Goal: Task Accomplishment & Management: Use online tool/utility

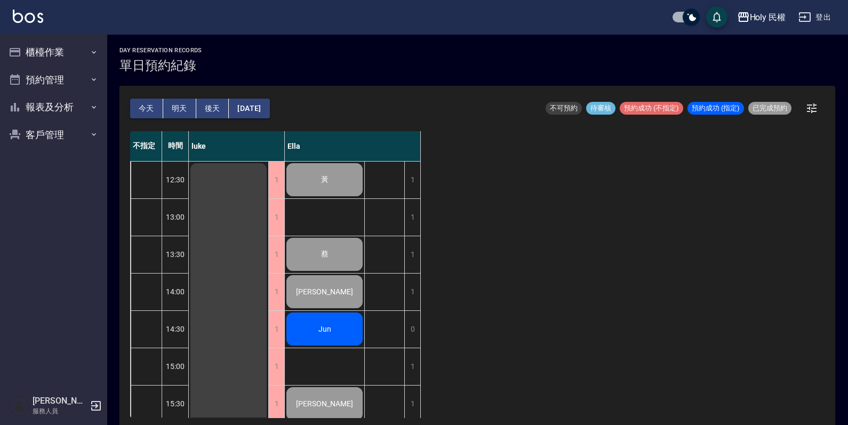
scroll to position [351, 0]
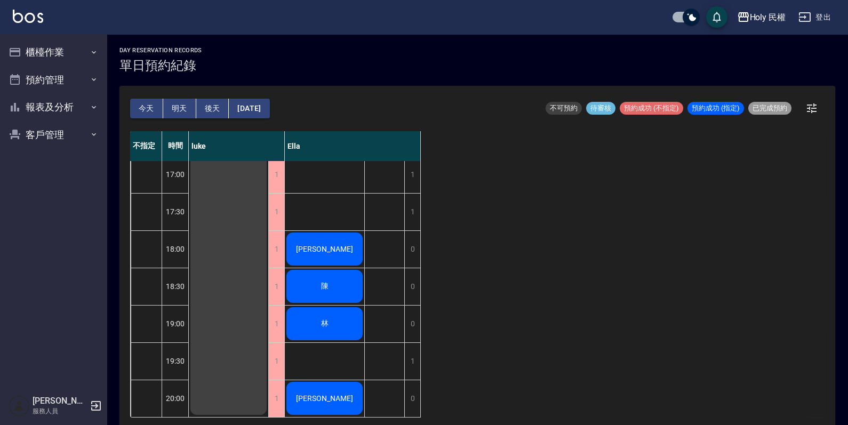
click at [613, 224] on div "不指定 時間 luke Ella 12:30 13:00 13:30 14:00 14:30 15:00 15:30 16:00 16:30 17:00 17…" at bounding box center [477, 274] width 695 height 286
click at [297, 238] on div "[PERSON_NAME]" at bounding box center [324, 249] width 79 height 36
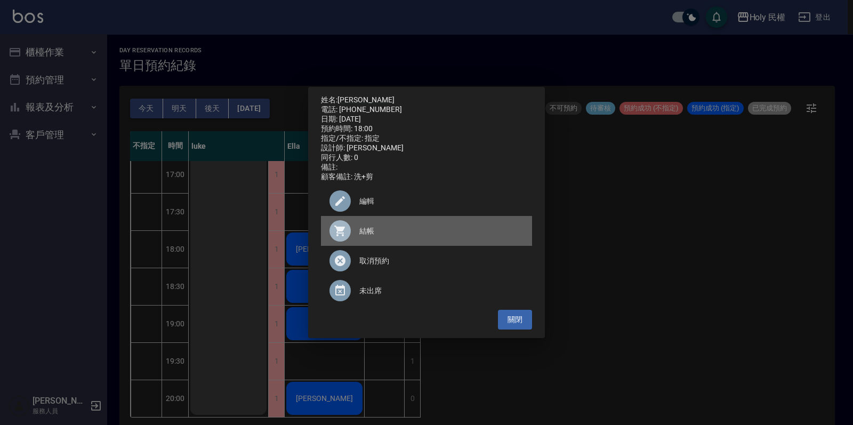
click at [434, 235] on span "結帳" at bounding box center [442, 231] width 164 height 11
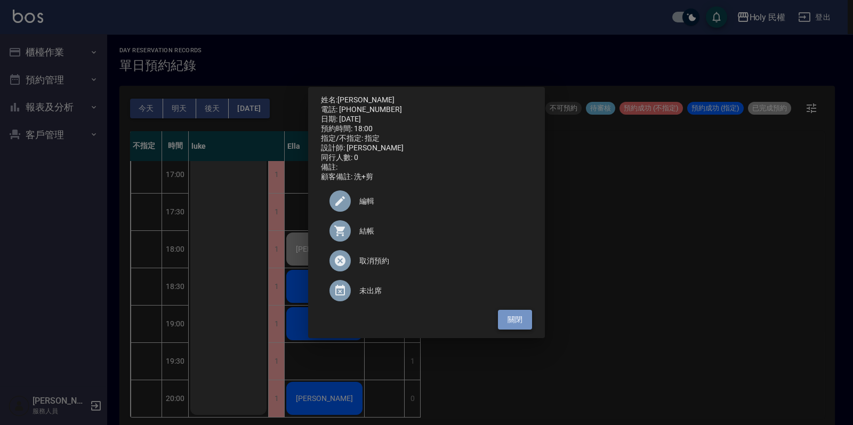
click at [516, 318] on button "關閉" at bounding box center [515, 320] width 34 height 20
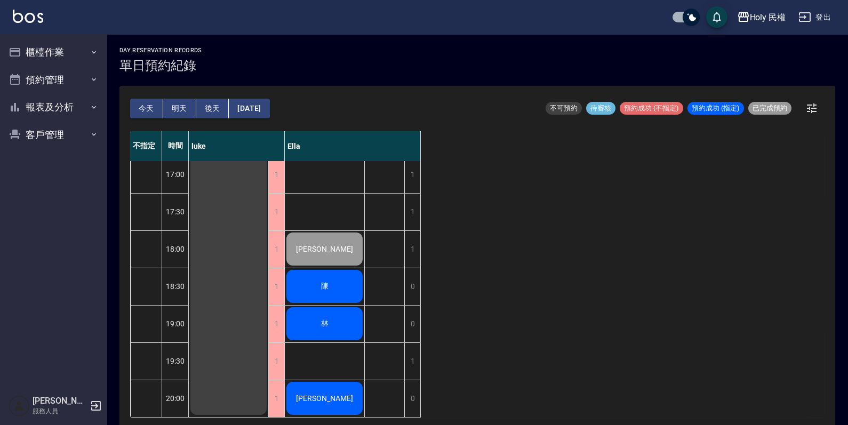
click at [340, 282] on div "陳" at bounding box center [324, 286] width 79 height 36
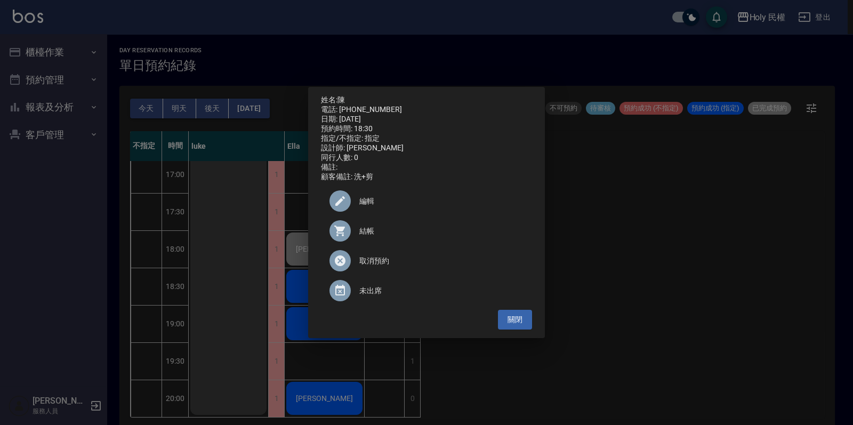
click at [353, 242] on div at bounding box center [345, 230] width 30 height 21
click at [529, 325] on button "關閉" at bounding box center [515, 320] width 34 height 20
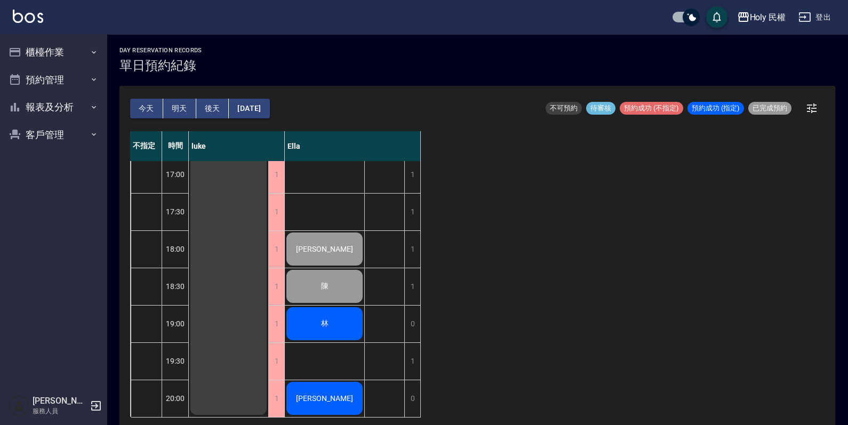
click at [331, 325] on div "林" at bounding box center [324, 324] width 79 height 36
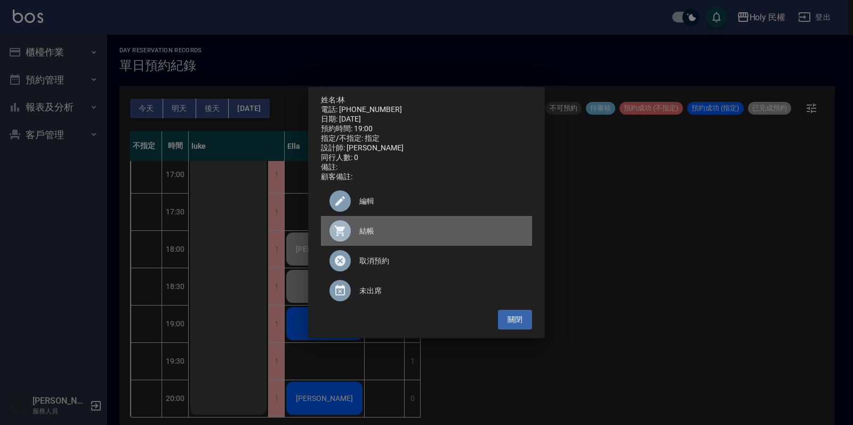
click at [356, 234] on div at bounding box center [345, 230] width 30 height 21
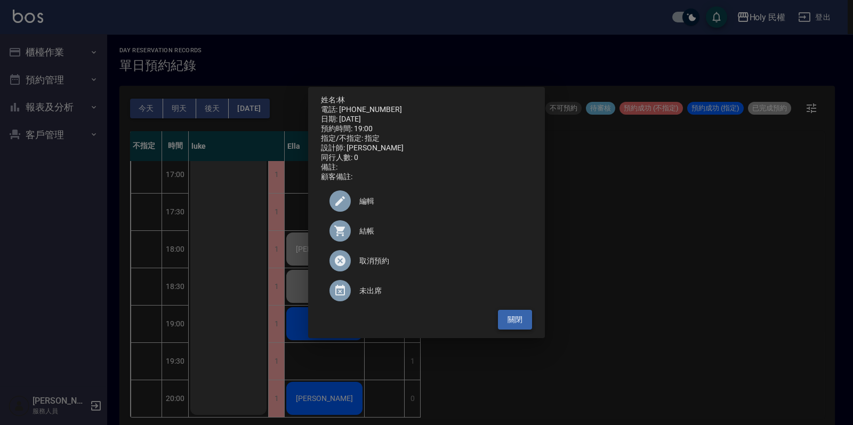
click at [512, 329] on button "關閉" at bounding box center [515, 320] width 34 height 20
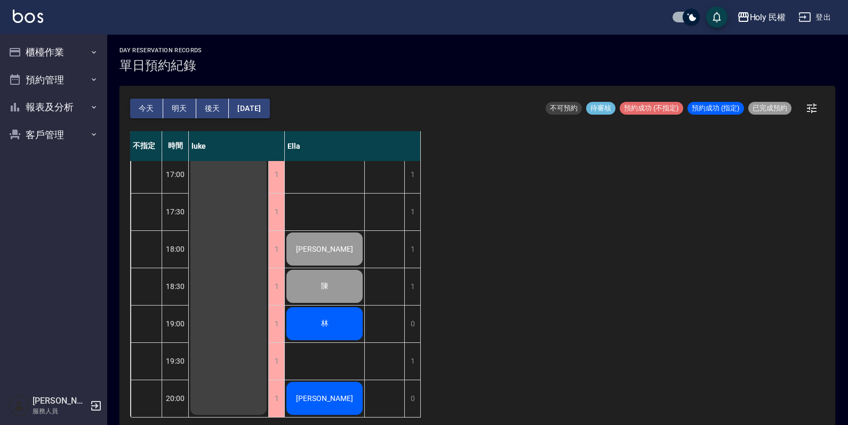
click at [320, 306] on div "林" at bounding box center [324, 324] width 79 height 36
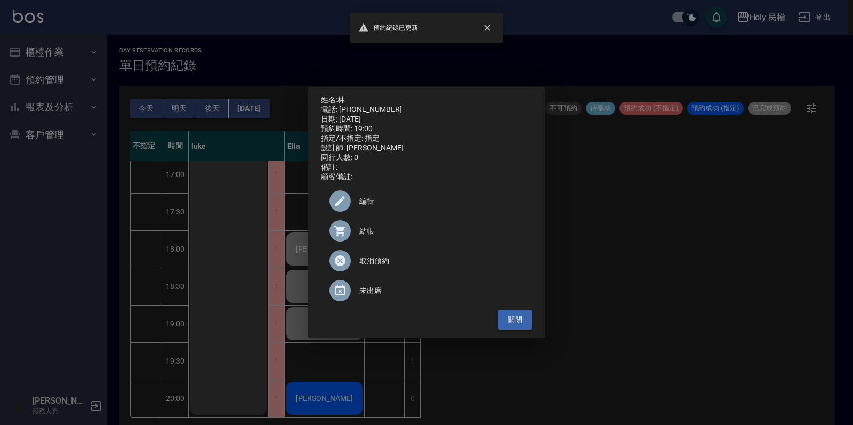
click at [516, 328] on button "關閉" at bounding box center [515, 320] width 34 height 20
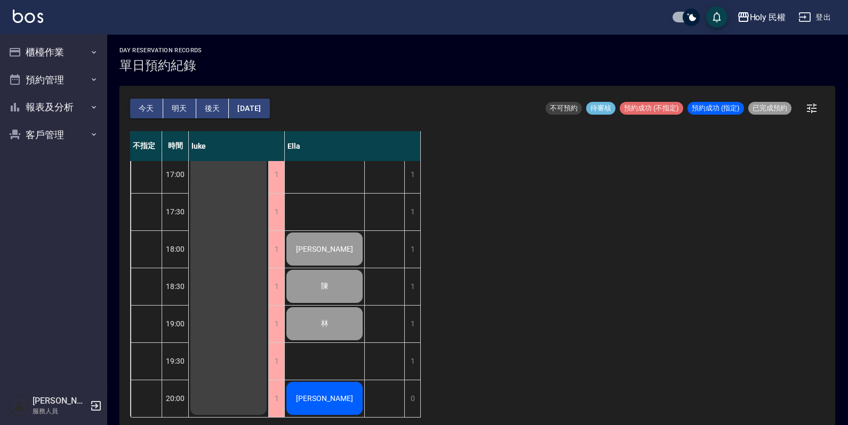
click at [310, 399] on div "[PERSON_NAME]" at bounding box center [324, 398] width 79 height 36
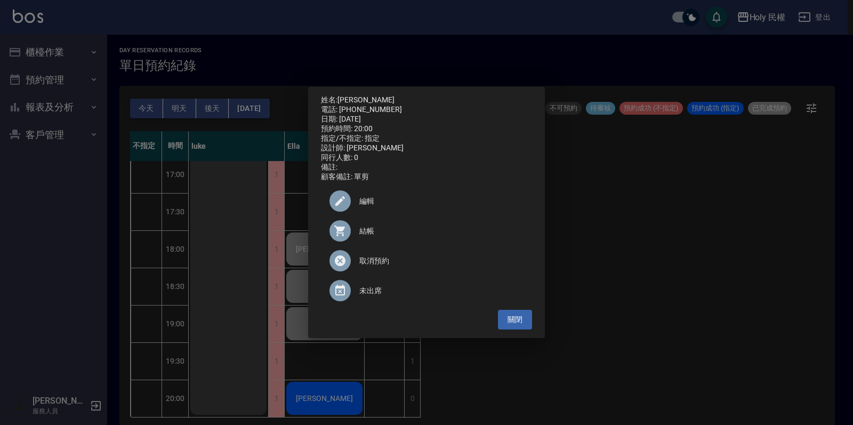
click at [346, 227] on div at bounding box center [340, 230] width 21 height 21
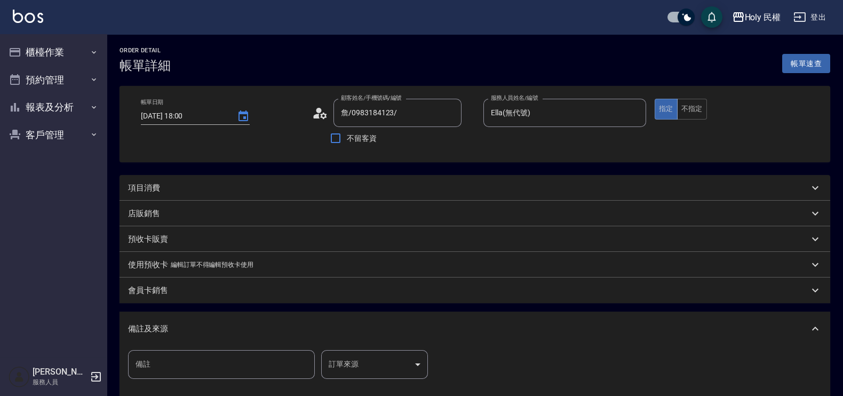
click at [440, 187] on div "項目消費" at bounding box center [468, 187] width 681 height 11
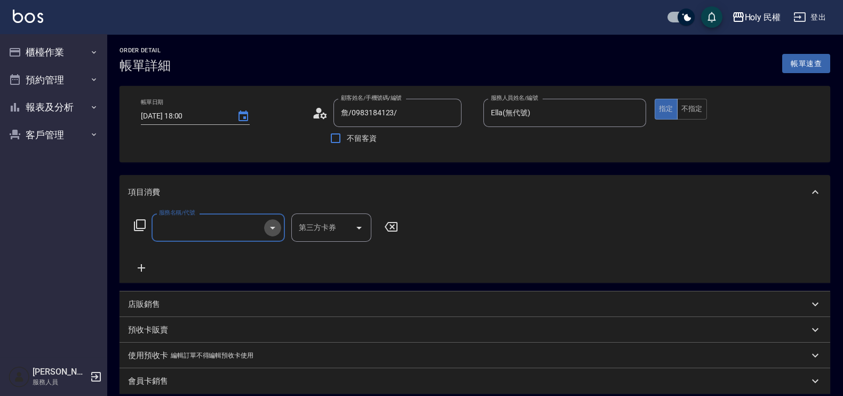
click at [265, 229] on button "Open" at bounding box center [272, 227] width 17 height 17
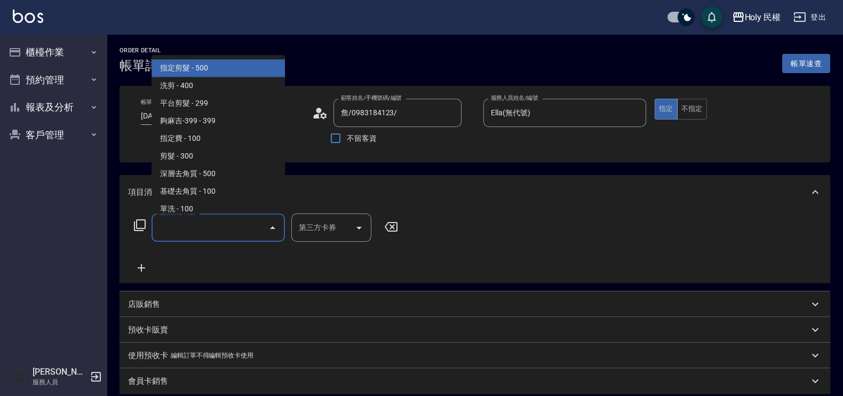
click at [249, 65] on span "指定剪髮 - 500" at bounding box center [217, 69] width 133 height 18
type input "指定剪髮(1)"
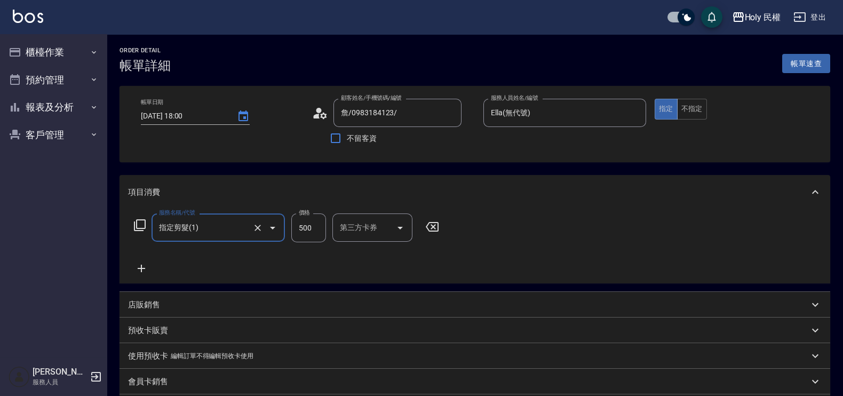
scroll to position [133, 0]
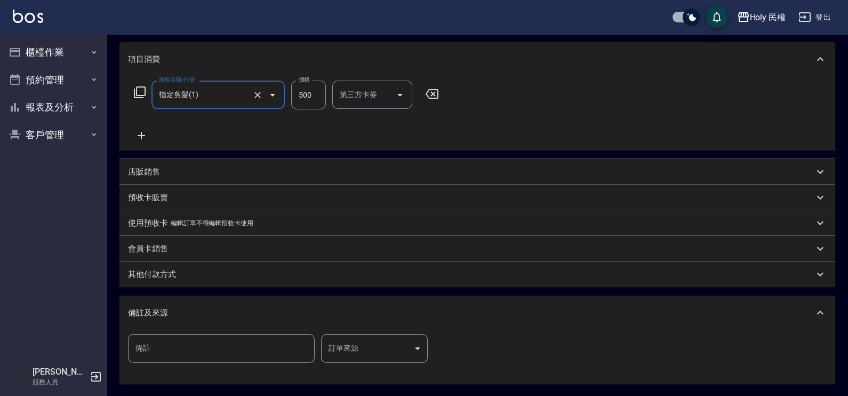
click at [361, 335] on body "Holy 民權 登出 櫃檯作業 打帳單 帳單列表 營業儀表板 現場電腦打卡 預約管理 預約管理 單日預約紀錄 單週預約紀錄 報表及分析 報表目錄 店家日報表 …" at bounding box center [424, 180] width 848 height 627
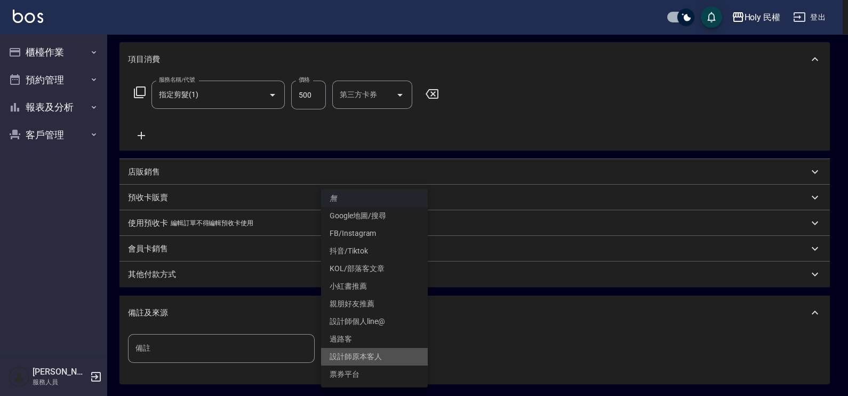
click at [363, 348] on li "設計師原本客人" at bounding box center [374, 357] width 107 height 18
type input "設計師原本客人"
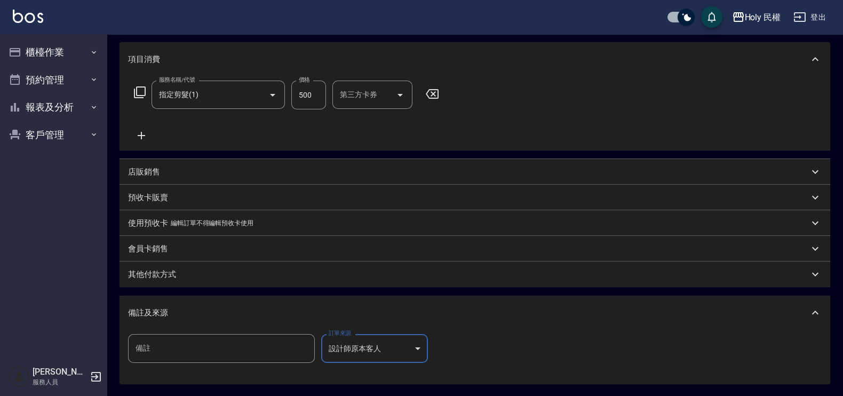
scroll to position [235, 0]
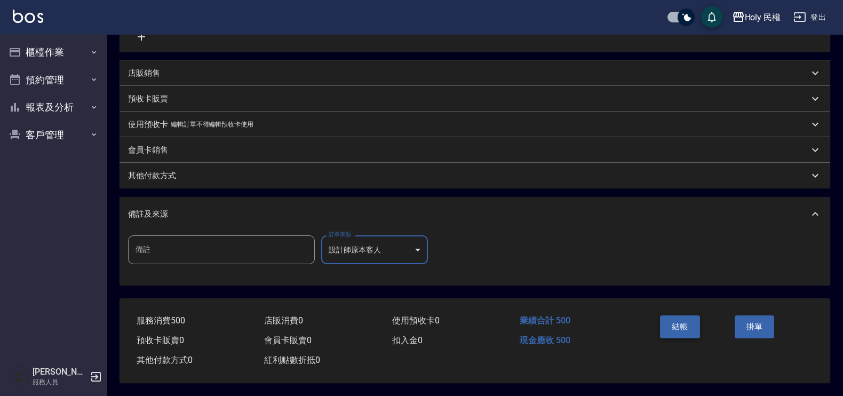
click at [684, 328] on button "結帳" at bounding box center [680, 326] width 40 height 22
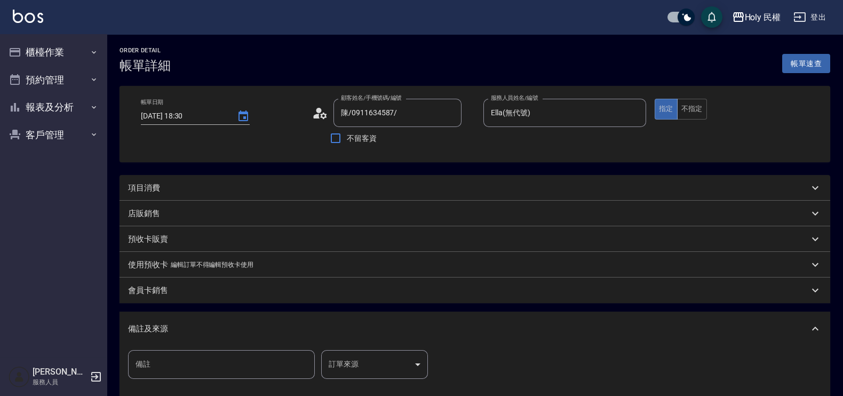
click at [429, 191] on div "項目消費" at bounding box center [468, 187] width 681 height 11
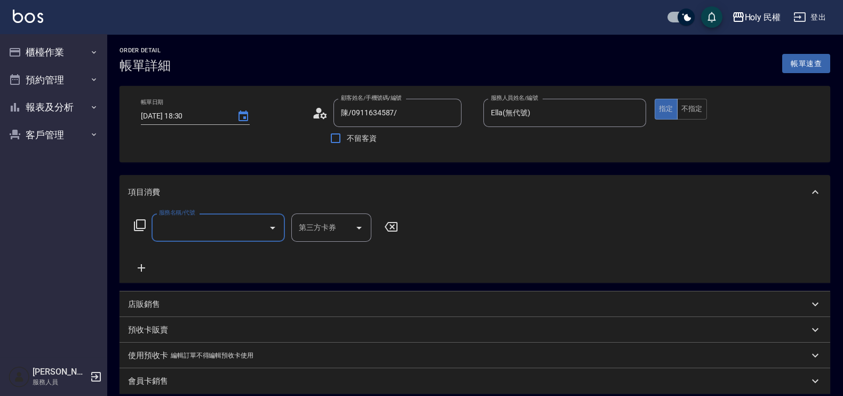
click at [205, 225] on input "服務名稱/代號" at bounding box center [210, 227] width 108 height 19
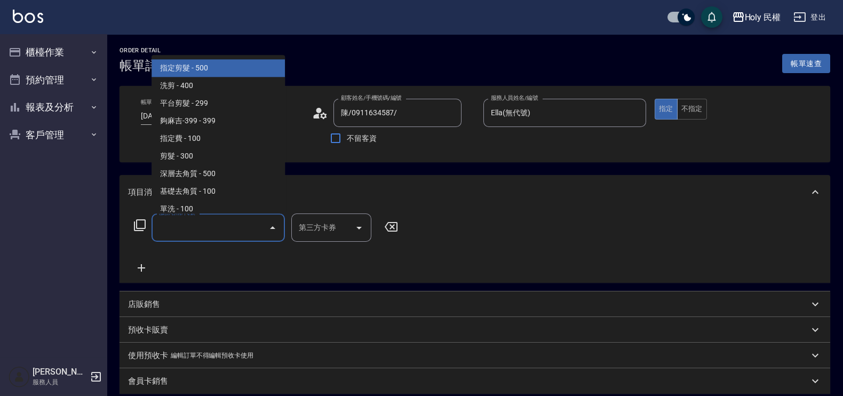
click at [225, 66] on span "指定剪髮 - 500" at bounding box center [217, 69] width 133 height 18
type input "指定剪髮(1)"
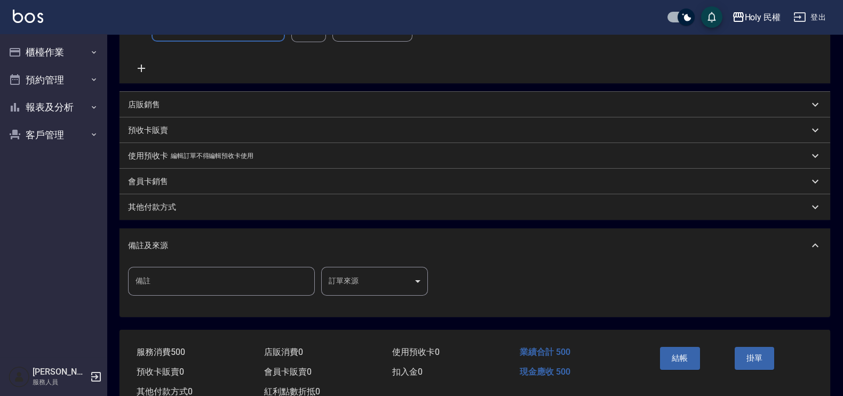
scroll to position [235, 0]
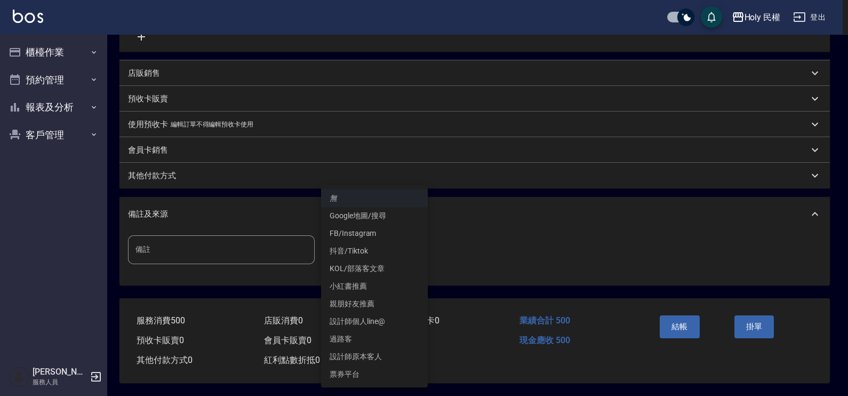
click at [389, 243] on body "Holy 民權 登出 櫃檯作業 打帳單 帳單列表 營業儀表板 現場電腦打卡 預約管理 預約管理 單日預約紀錄 單週預約紀錄 報表及分析 報表目錄 店家日報表 …" at bounding box center [424, 81] width 848 height 627
click at [399, 352] on li "設計師原本客人" at bounding box center [374, 357] width 107 height 18
type input "設計師原本客人"
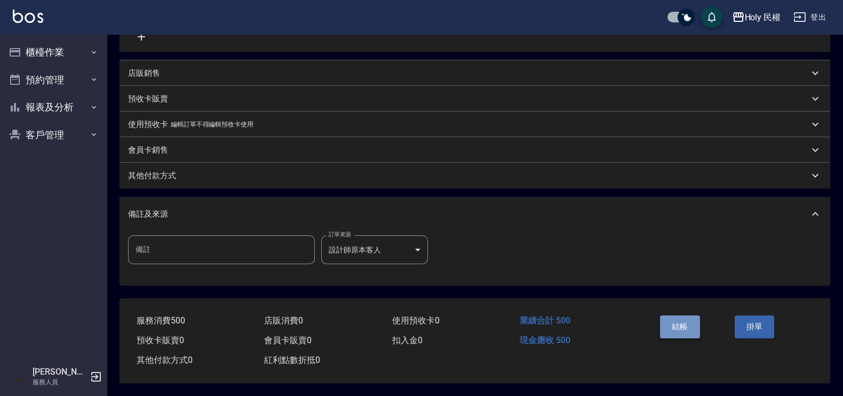
click at [672, 318] on button "結帳" at bounding box center [680, 326] width 40 height 22
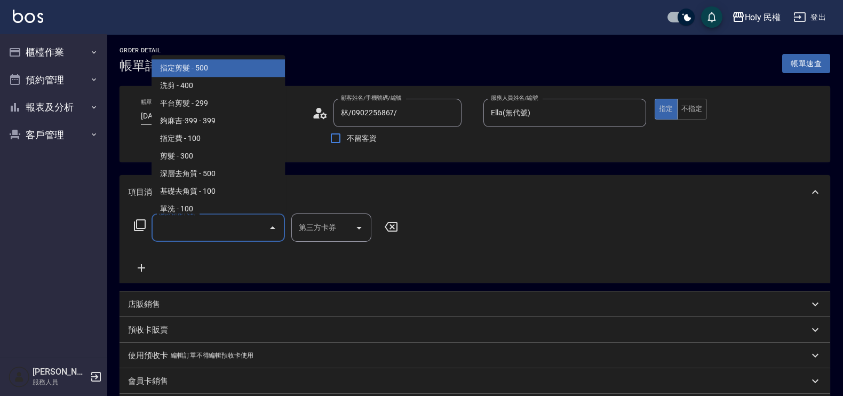
click at [256, 232] on input "服務名稱/代號" at bounding box center [210, 227] width 108 height 19
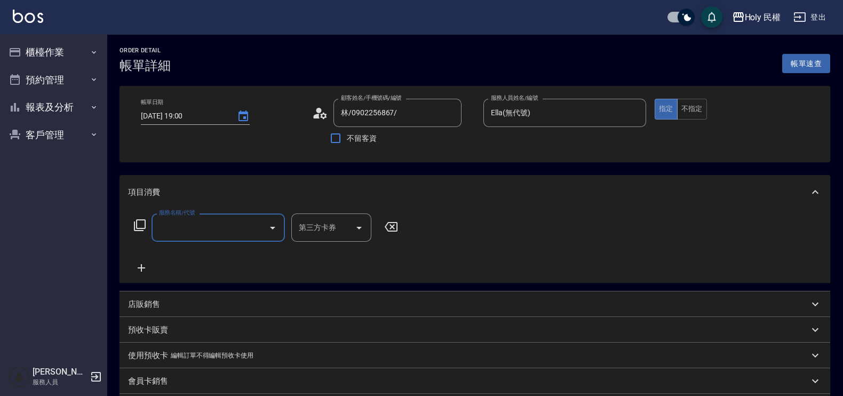
click at [270, 221] on icon "Open" at bounding box center [272, 227] width 13 height 13
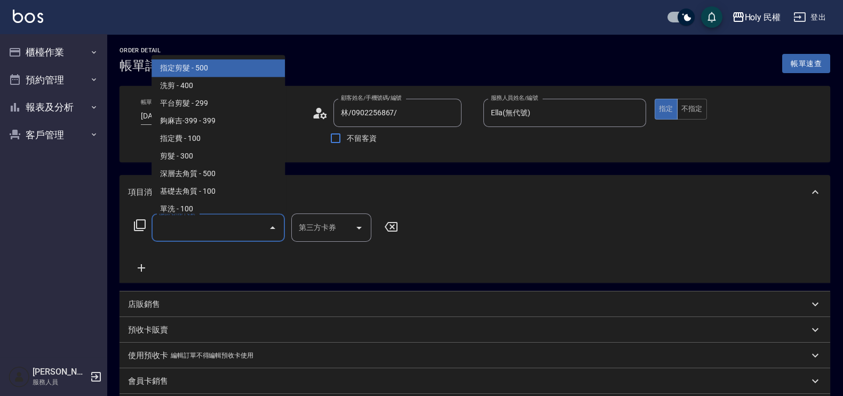
click at [206, 64] on span "指定剪髮 - 500" at bounding box center [217, 69] width 133 height 18
type input "指定剪髮(1)"
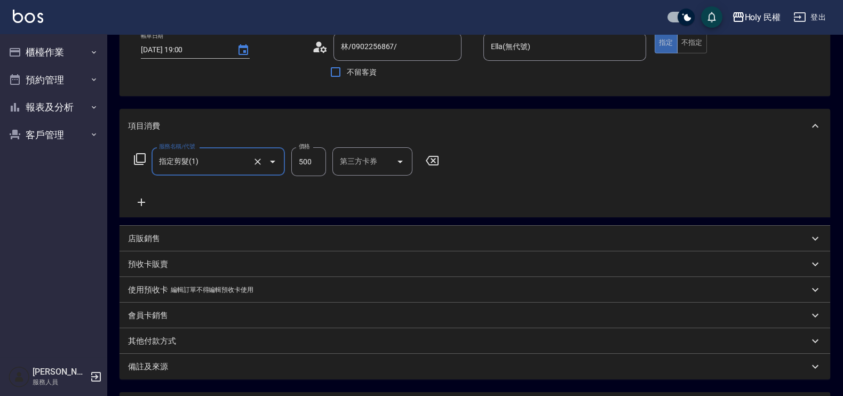
scroll to position [163, 0]
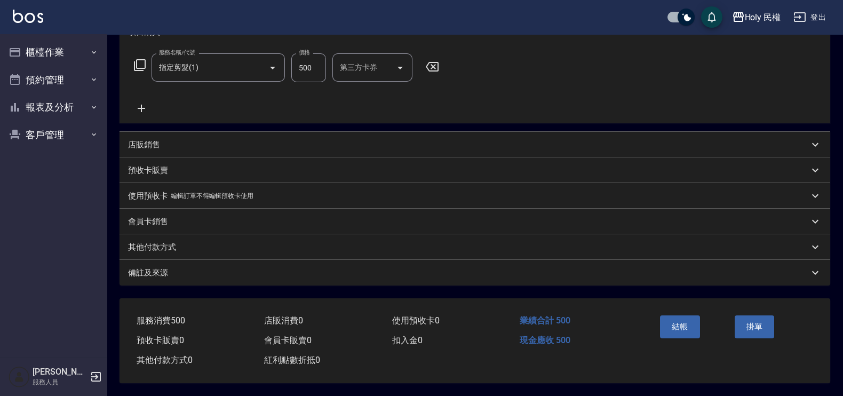
click at [428, 271] on div "備註及來源" at bounding box center [468, 272] width 681 height 11
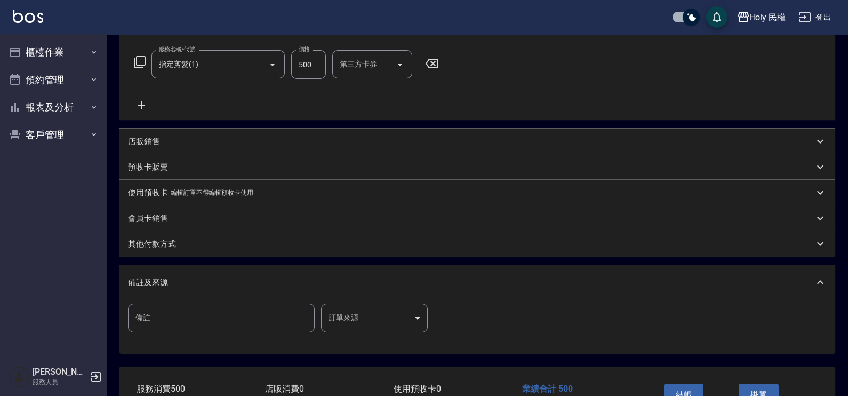
click at [414, 315] on body "Holy 民權 登出 櫃檯作業 打帳單 帳單列表 營業儀表板 現場電腦打卡 預約管理 預約管理 單日預約紀錄 單週預約紀錄 報表及分析 報表目錄 店家日報表 …" at bounding box center [424, 150] width 848 height 627
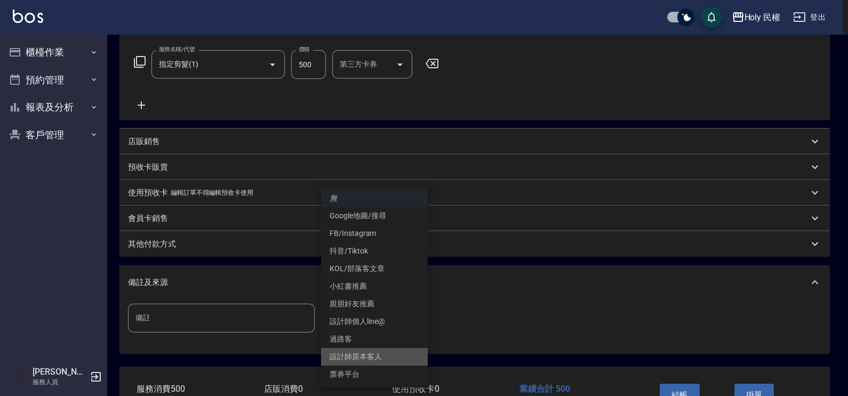
click at [389, 361] on li "設計師原本客人" at bounding box center [374, 357] width 107 height 18
type input "設計師原本客人"
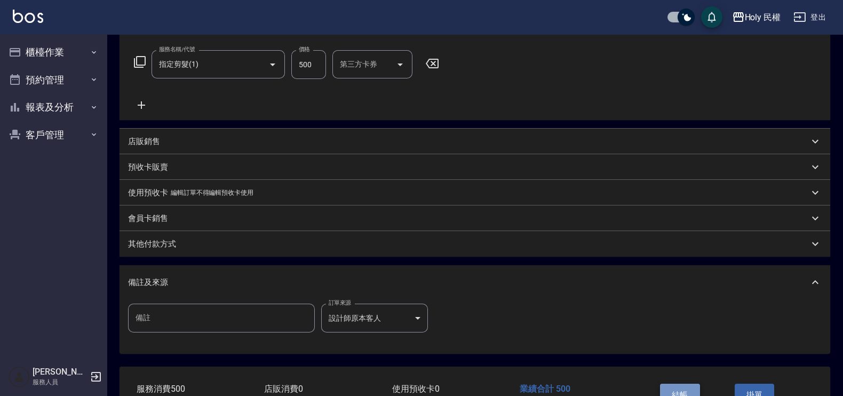
click at [675, 389] on button "結帳" at bounding box center [680, 395] width 40 height 22
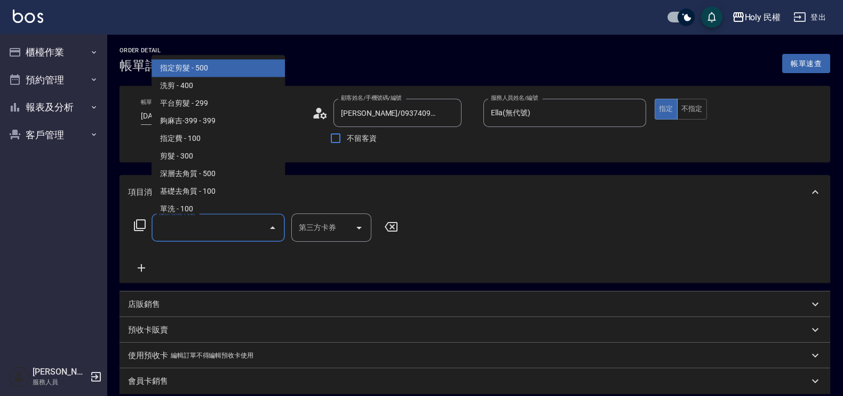
click at [209, 231] on input "服務名稱/代號" at bounding box center [210, 227] width 108 height 19
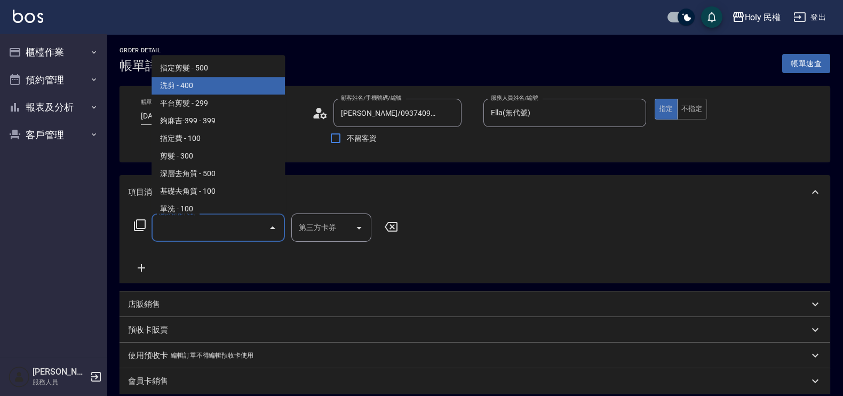
click at [194, 80] on span "洗剪 - 400" at bounding box center [217, 86] width 133 height 18
type input "洗剪(3)"
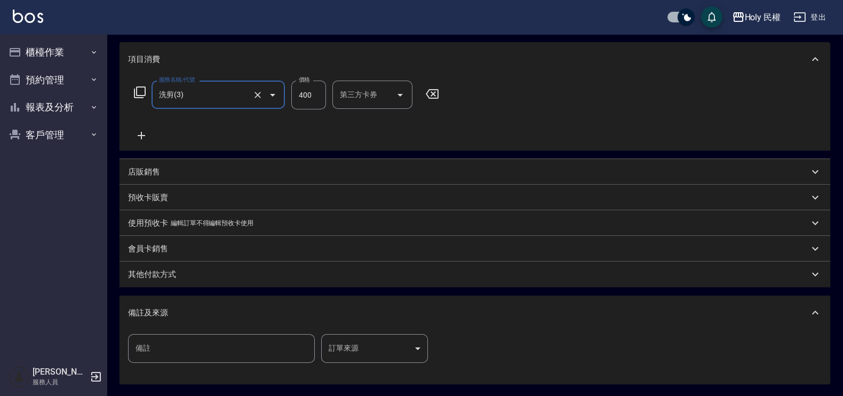
scroll to position [235, 0]
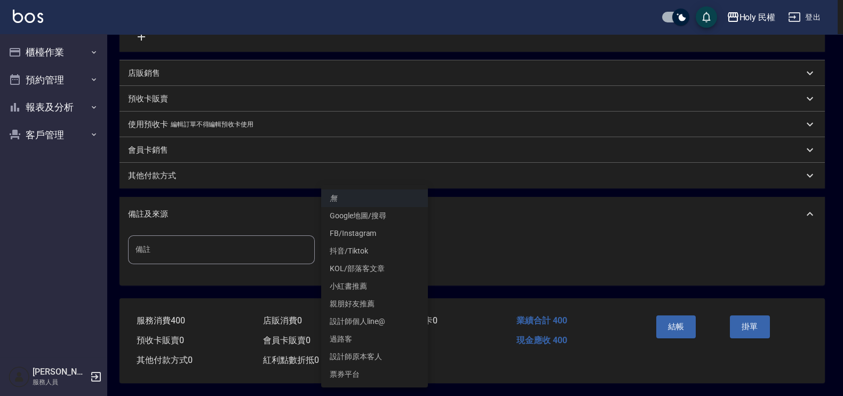
click at [427, 250] on body "Holy 民權 登出 櫃檯作業 打帳單 帳單列表 營業儀表板 現場電腦打卡 預約管理 預約管理 單日預約紀錄 單週預約紀錄 報表及分析 報表目錄 店家日報表 …" at bounding box center [421, 81] width 843 height 627
click at [401, 356] on li "設計師原本客人" at bounding box center [374, 357] width 107 height 18
type input "設計師原本客人"
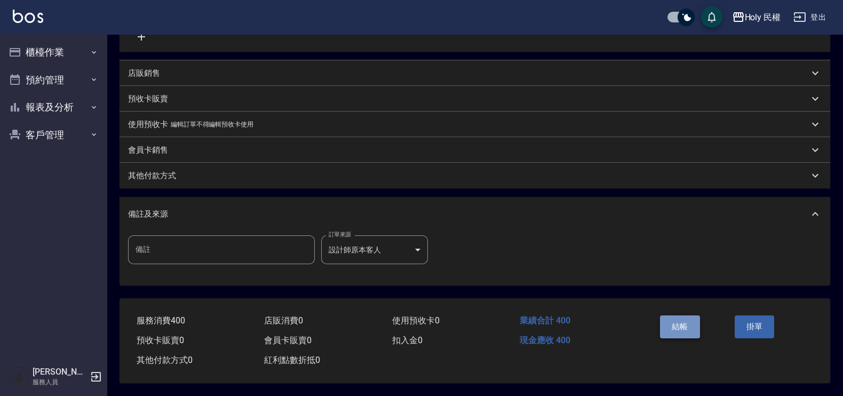
click at [677, 324] on button "結帳" at bounding box center [680, 326] width 40 height 22
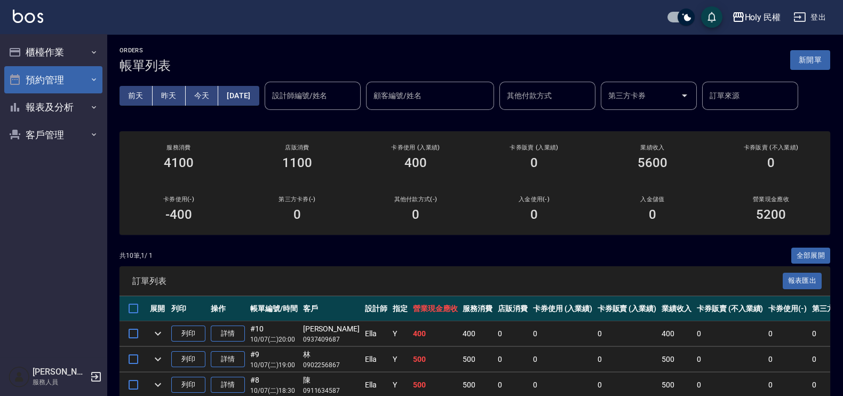
click at [65, 79] on button "預約管理" at bounding box center [53, 80] width 98 height 28
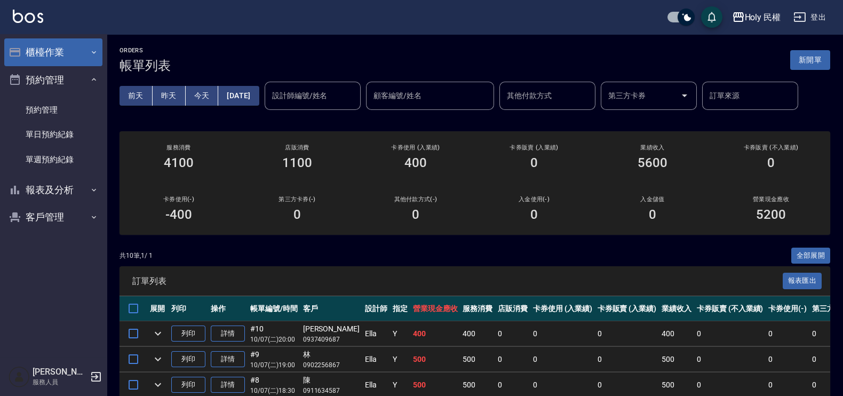
click at [53, 55] on button "櫃檯作業" at bounding box center [53, 52] width 98 height 28
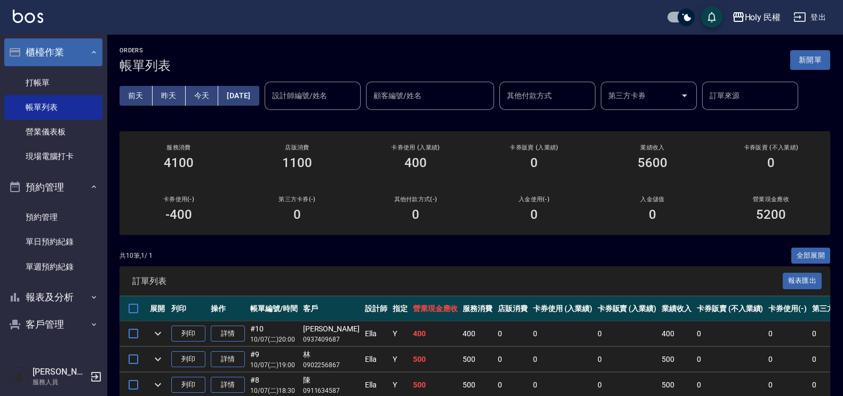
click at [53, 55] on button "櫃檯作業" at bounding box center [53, 52] width 98 height 28
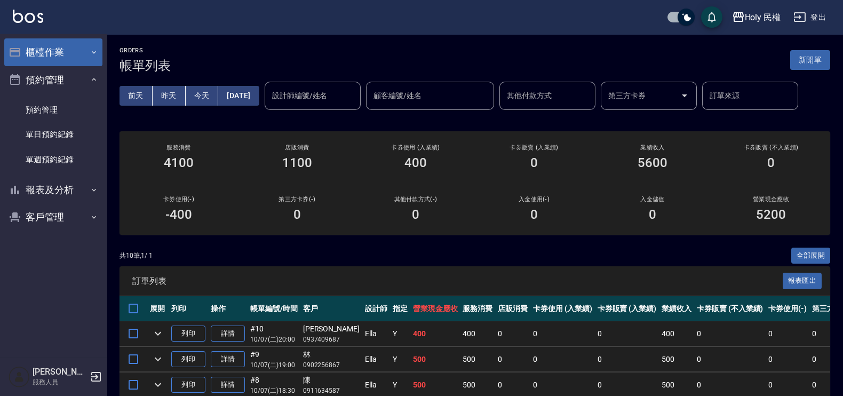
click at [4, 38] on button "櫃檯作業" at bounding box center [53, 52] width 98 height 28
